Goal: Task Accomplishment & Management: Use online tool/utility

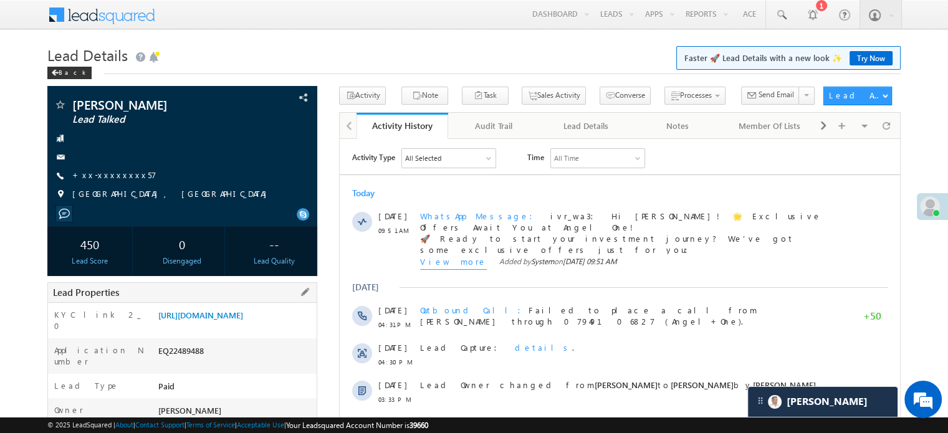
drag, startPoint x: 155, startPoint y: 319, endPoint x: 282, endPoint y: 346, distance: 129.3
click at [282, 327] on div "https://angelbroking1-pk3em7sa.customui-test.leadsquared.com?leadId=150f9f85-2b…" at bounding box center [235, 317] width 161 height 17
copy link "https://angelbroking1-pk3em7sa.customui-test.leadsquared.com?leadId=150f9f85-2b…"
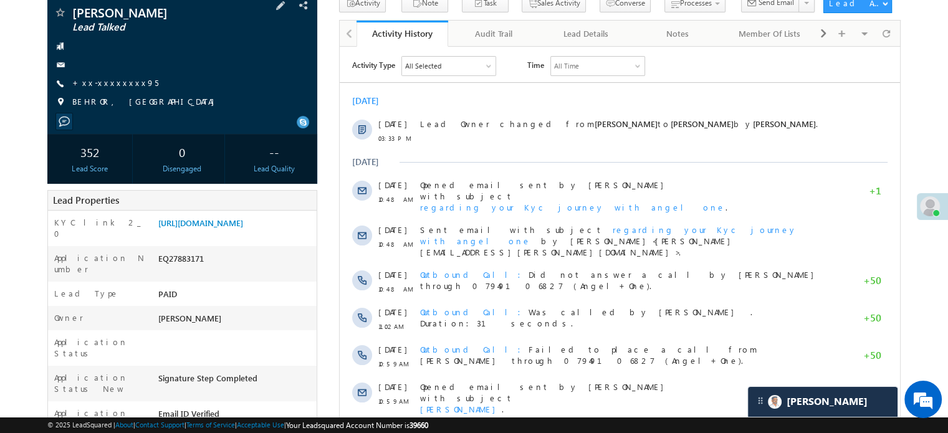
scroll to position [62, 0]
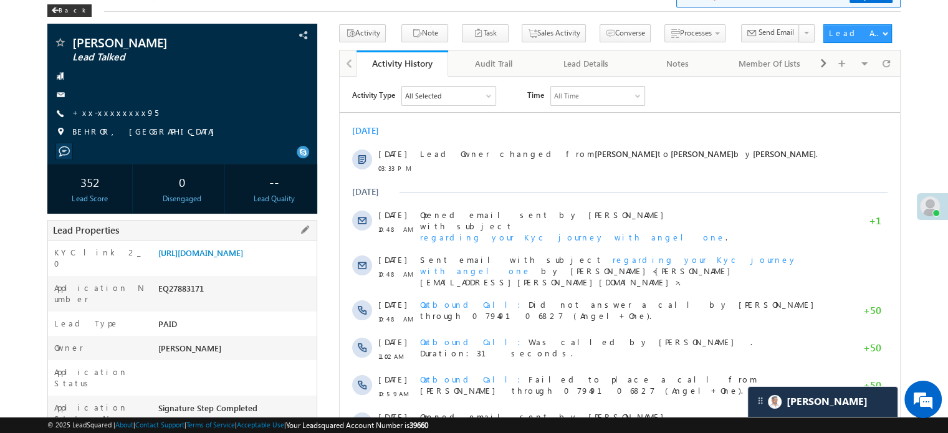
drag, startPoint x: 157, startPoint y: 254, endPoint x: 288, endPoint y: 276, distance: 132.8
click at [288, 264] on div "https://angelbroking1-pk3em7sa.customui-test.leadsquared.com?leadId=0b1d6c79-ca…" at bounding box center [235, 255] width 161 height 17
copy link "https://angelbroking1-pk3em7sa.customui-test.leadsquared.com?leadId=0b1d6c79-ca…"
click at [177, 110] on div "+xx-xxxxxxxx95" at bounding box center [182, 113] width 257 height 12
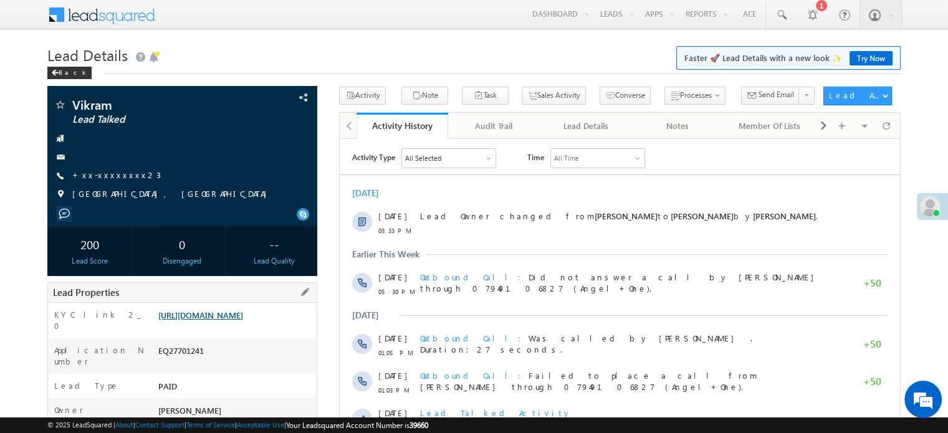
click at [207, 319] on link "[URL][DOMAIN_NAME]" at bounding box center [200, 315] width 85 height 11
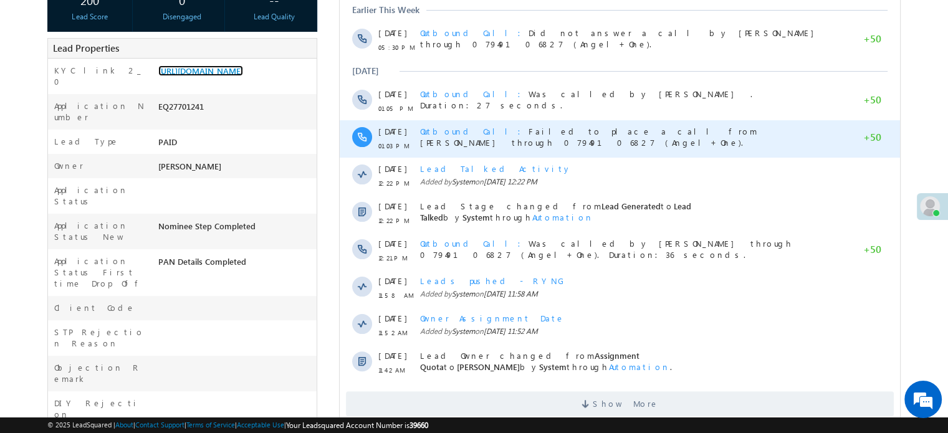
scroll to position [374, 0]
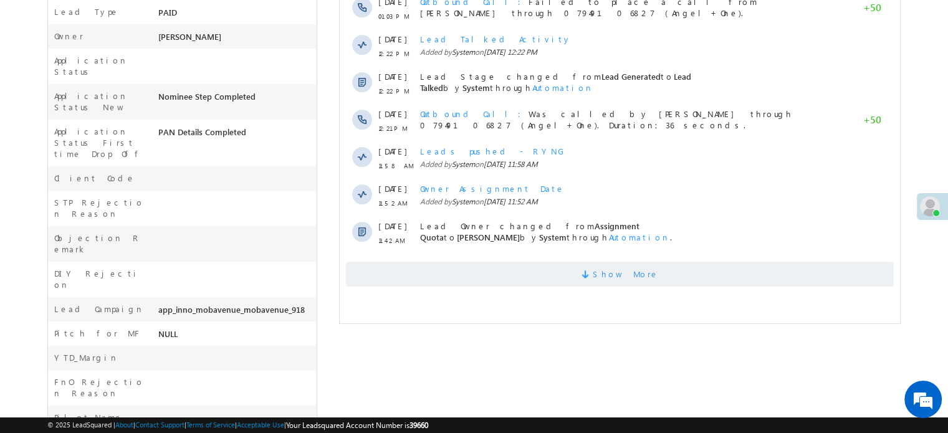
click at [484, 266] on span "Show More" at bounding box center [620, 274] width 548 height 25
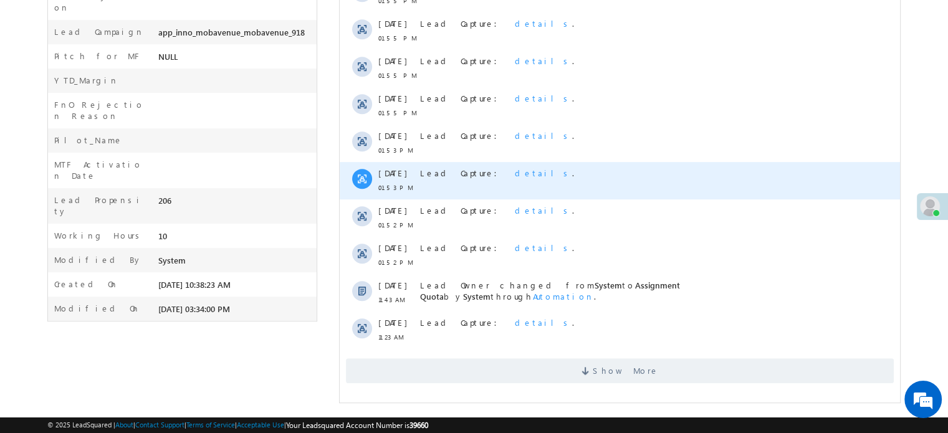
scroll to position [652, 0]
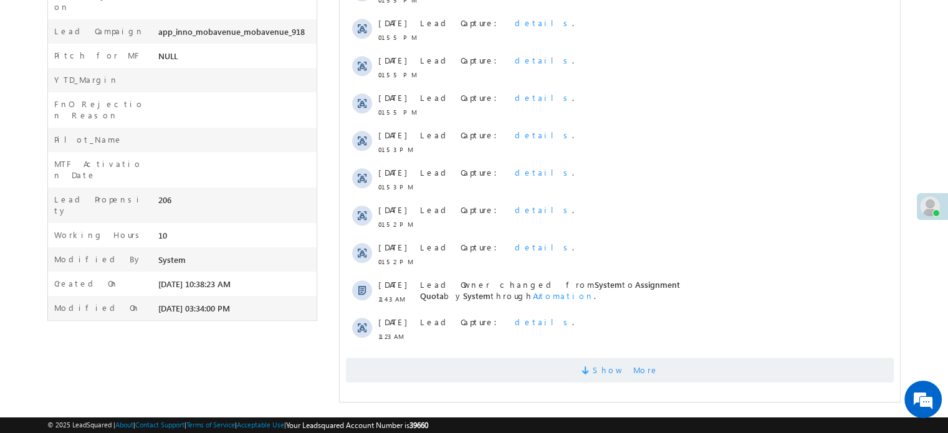
click at [474, 358] on span "Show More" at bounding box center [620, 370] width 548 height 25
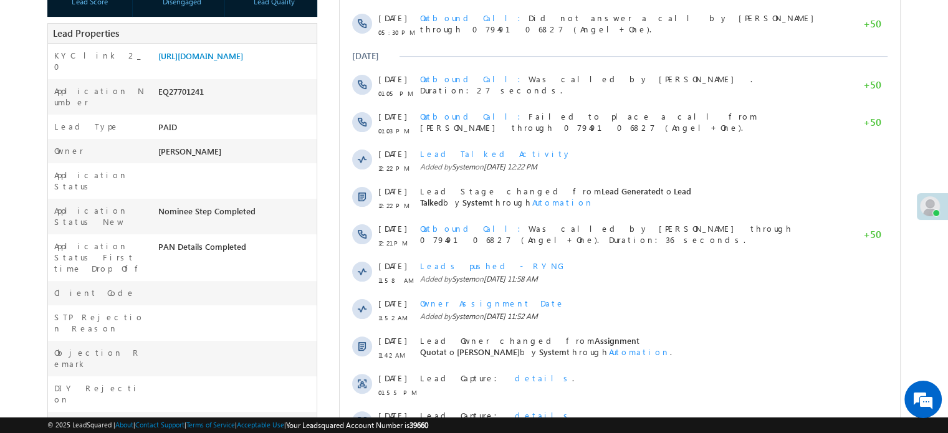
scroll to position [91, 0]
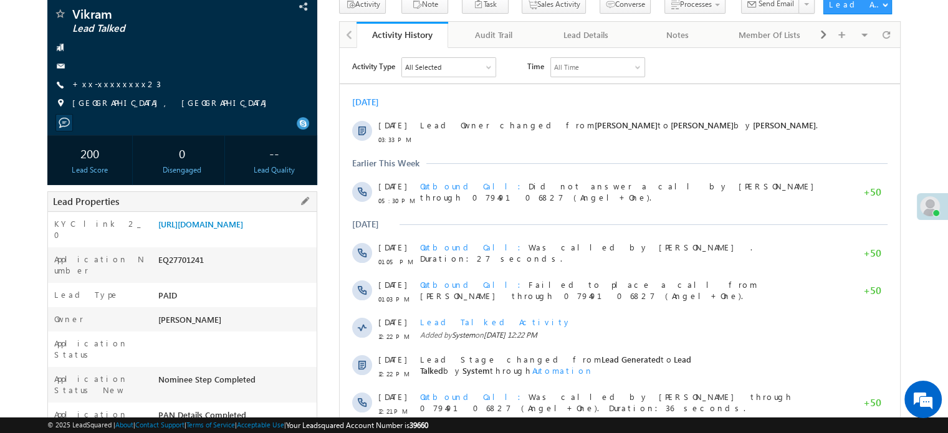
drag, startPoint x: 181, startPoint y: 196, endPoint x: 183, endPoint y: 222, distance: 25.6
click at [181, 198] on div "Lead Properties" at bounding box center [182, 201] width 270 height 21
click at [185, 226] on link "https://angelbroking1-pk3em7sa.customui-test.leadsquared.com?leadId=0492fd31-09…" at bounding box center [200, 224] width 85 height 11
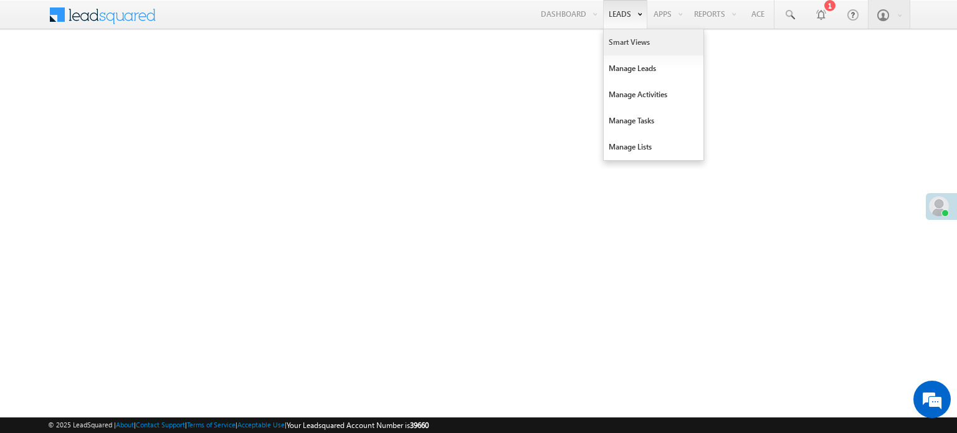
click at [625, 37] on link "Smart Views" at bounding box center [654, 42] width 100 height 26
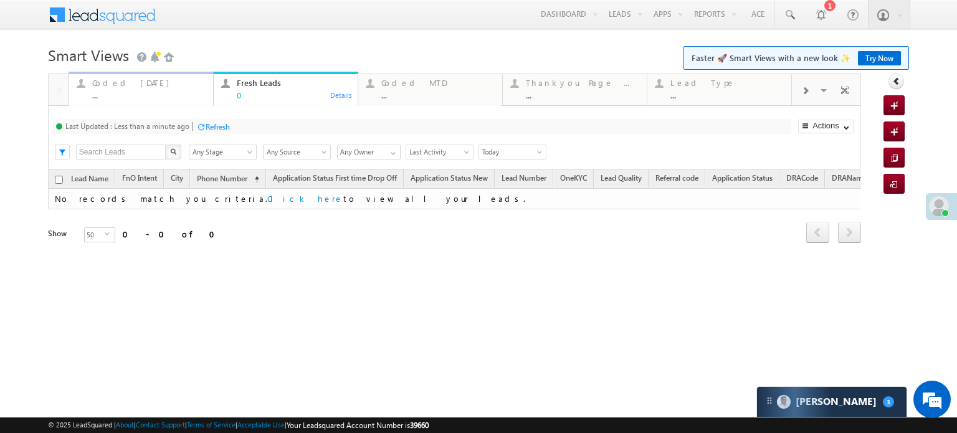
click at [131, 79] on div "Coded [DATE]" at bounding box center [148, 83] width 113 height 10
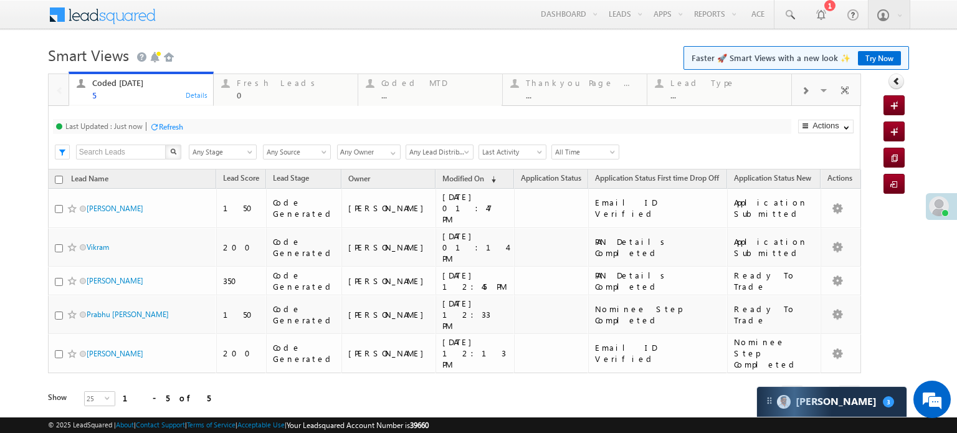
click at [180, 124] on div "Refresh" at bounding box center [171, 126] width 24 height 9
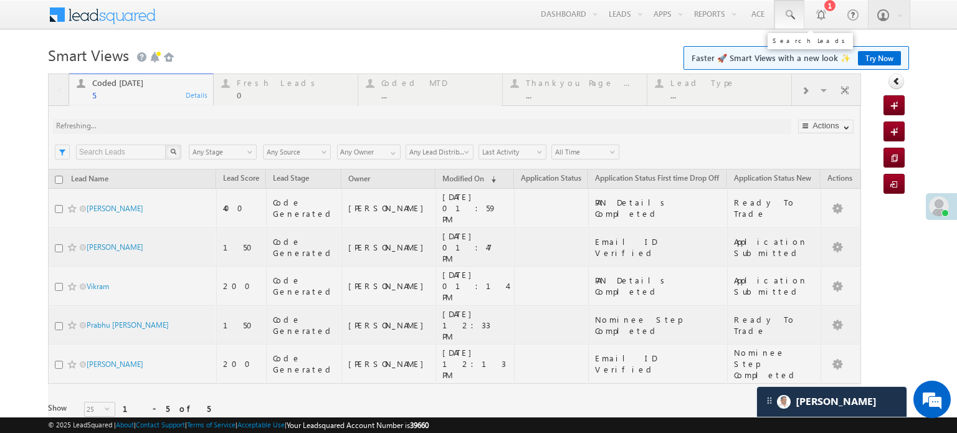
click at [780, 15] on link at bounding box center [790, 14] width 30 height 29
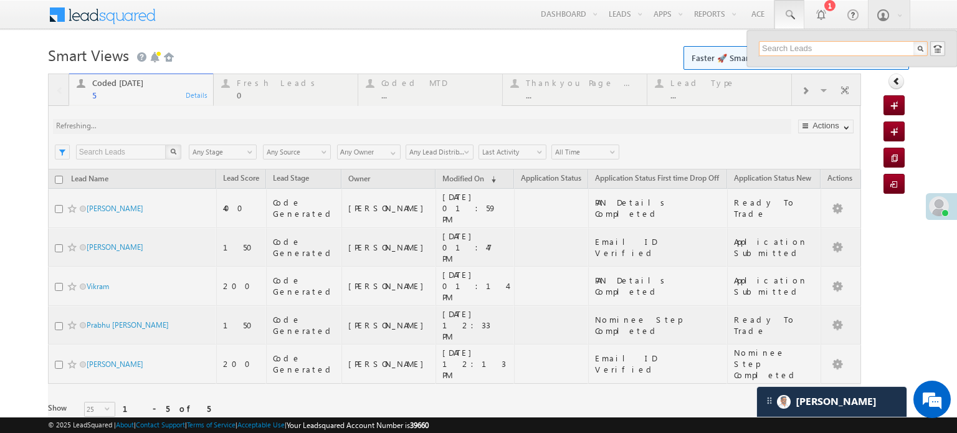
paste input "EQ28399192"
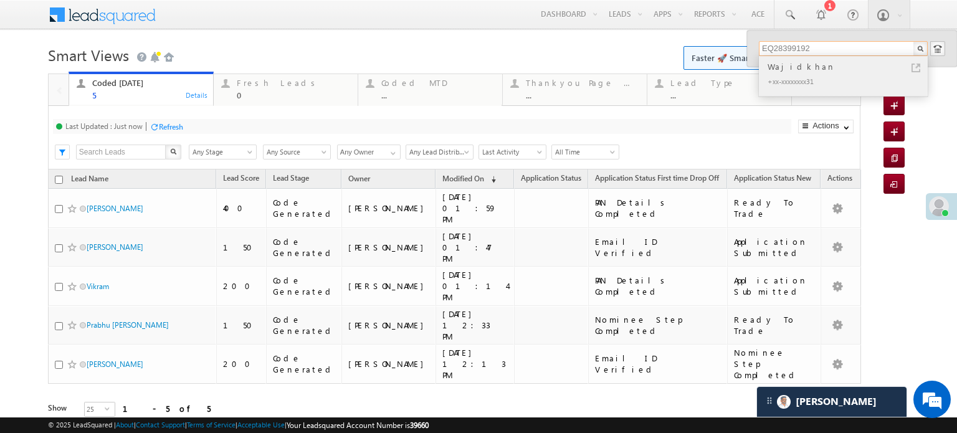
type input "EQ28399192"
click at [818, 74] on div "+xx-xxxxxxxx31" at bounding box center [848, 81] width 167 height 15
